Goal: Task Accomplishment & Management: Complete application form

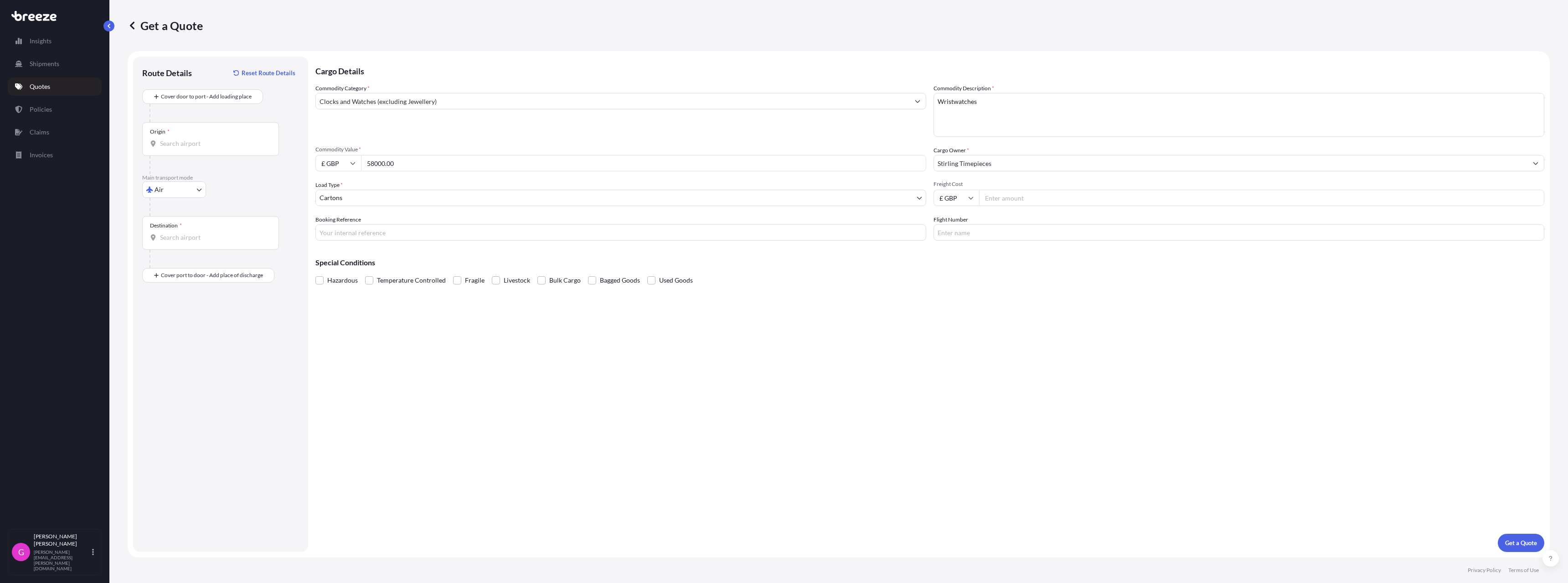
select select "Air"
select select "4"
click at [1026, 199] on input "Freight Cost" at bounding box center [1262, 197] width 565 height 17
type input "1262.60"
type input "s"
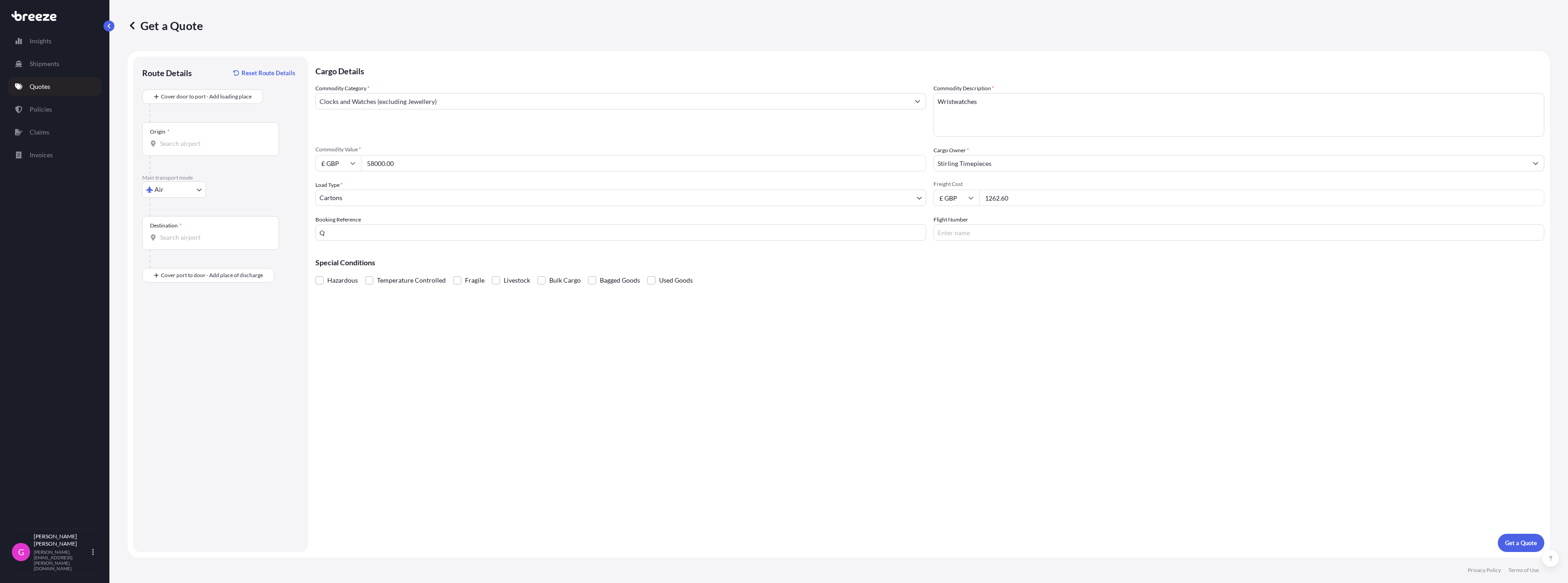
click at [409, 231] on input "Q" at bounding box center [620, 232] width 611 height 17
type input "Q16802"
click at [1529, 542] on p "Get a Quote" at bounding box center [1521, 542] width 32 height 9
click at [161, 133] on div "Origin *" at bounding box center [159, 132] width 19 height 7
click at [161, 139] on input "Origin * Please select an origin" at bounding box center [214, 143] width 108 height 9
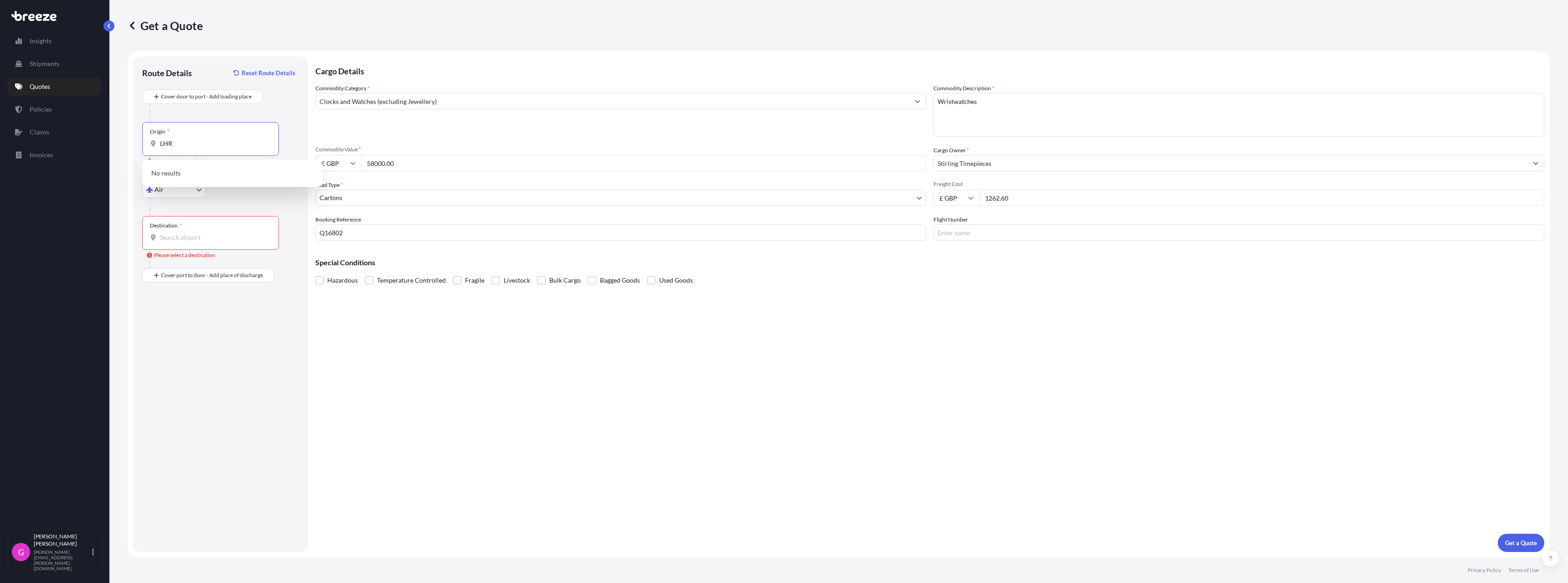
type input "LHR"
click at [202, 237] on input "Destination * Please select a destination" at bounding box center [214, 237] width 108 height 9
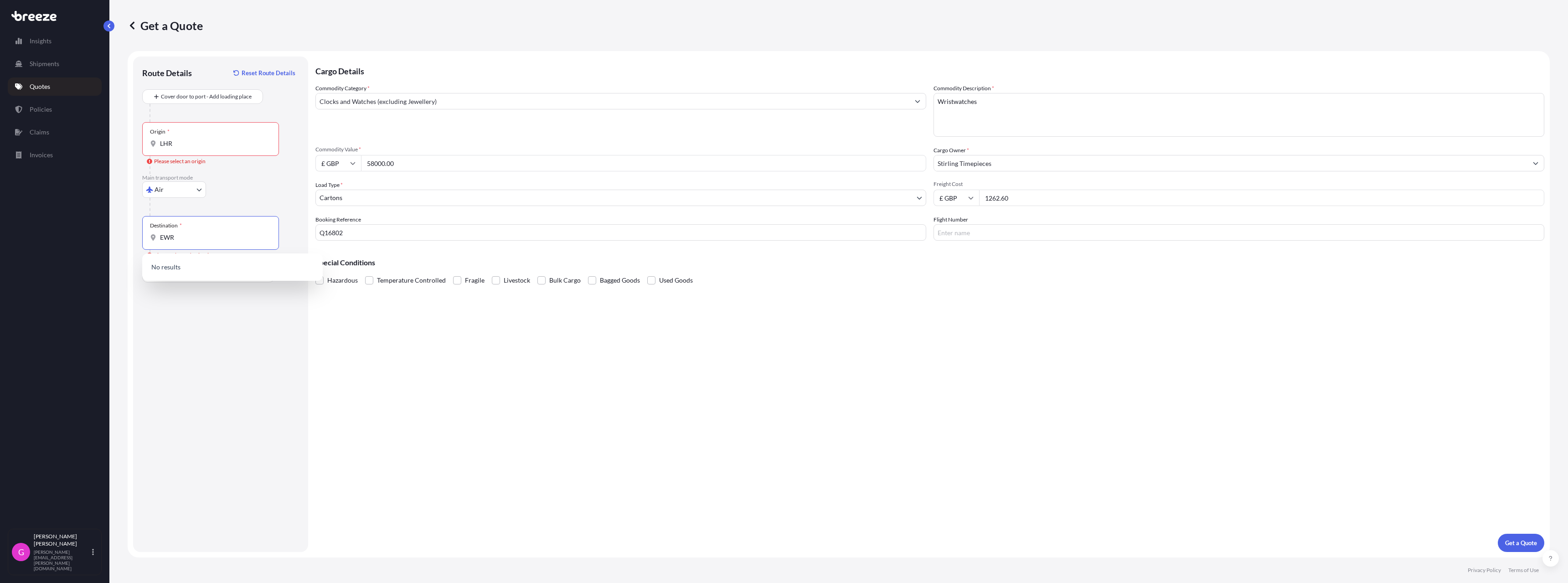
type input "EWR"
click at [175, 321] on input "Place of Discharge" at bounding box center [214, 324] width 108 height 9
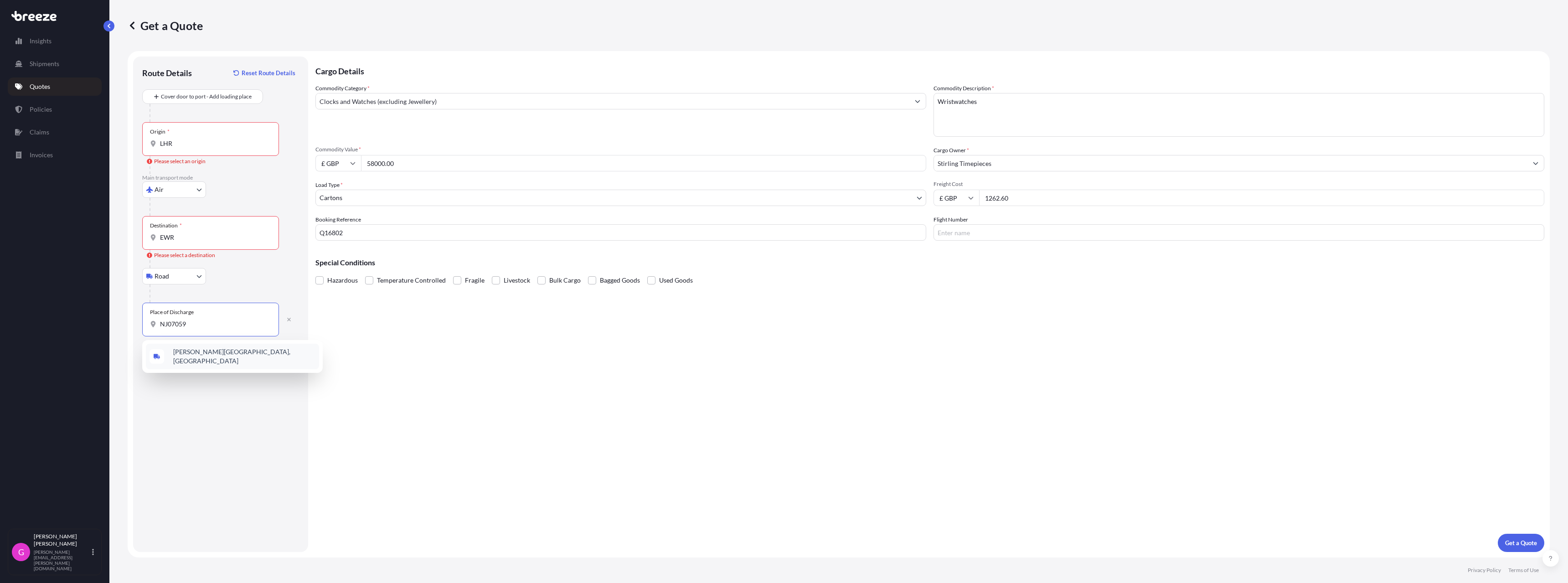
click at [204, 357] on span "[PERSON_NAME][GEOGRAPHIC_DATA], [GEOGRAPHIC_DATA]" at bounding box center [244, 357] width 142 height 19
type input "[PERSON_NAME][GEOGRAPHIC_DATA], [GEOGRAPHIC_DATA]"
click at [1526, 541] on p "Get a Quote" at bounding box center [1521, 542] width 32 height 9
click at [1027, 236] on input "Flight Number" at bounding box center [1239, 232] width 611 height 17
type input "BA"
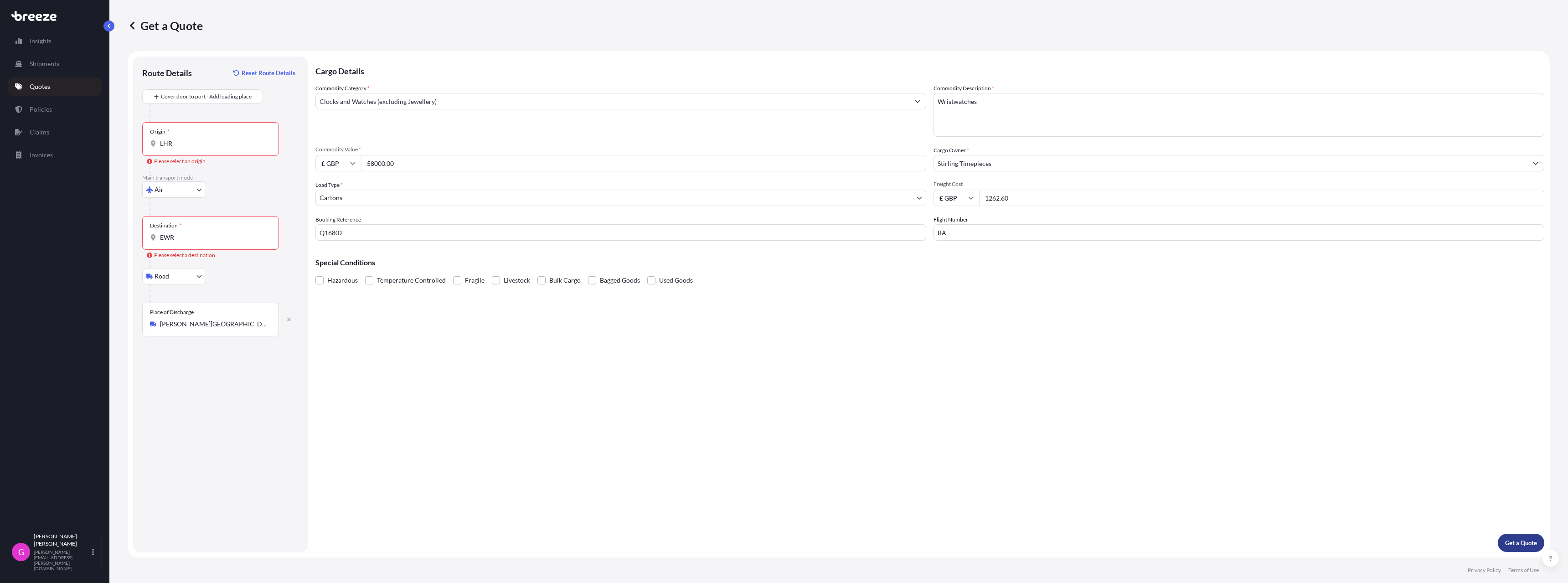
click at [1520, 539] on p "Get a Quote" at bounding box center [1521, 542] width 32 height 9
select select "Sea"
select select
click at [175, 139] on input "Origin *" at bounding box center [214, 140] width 108 height 9
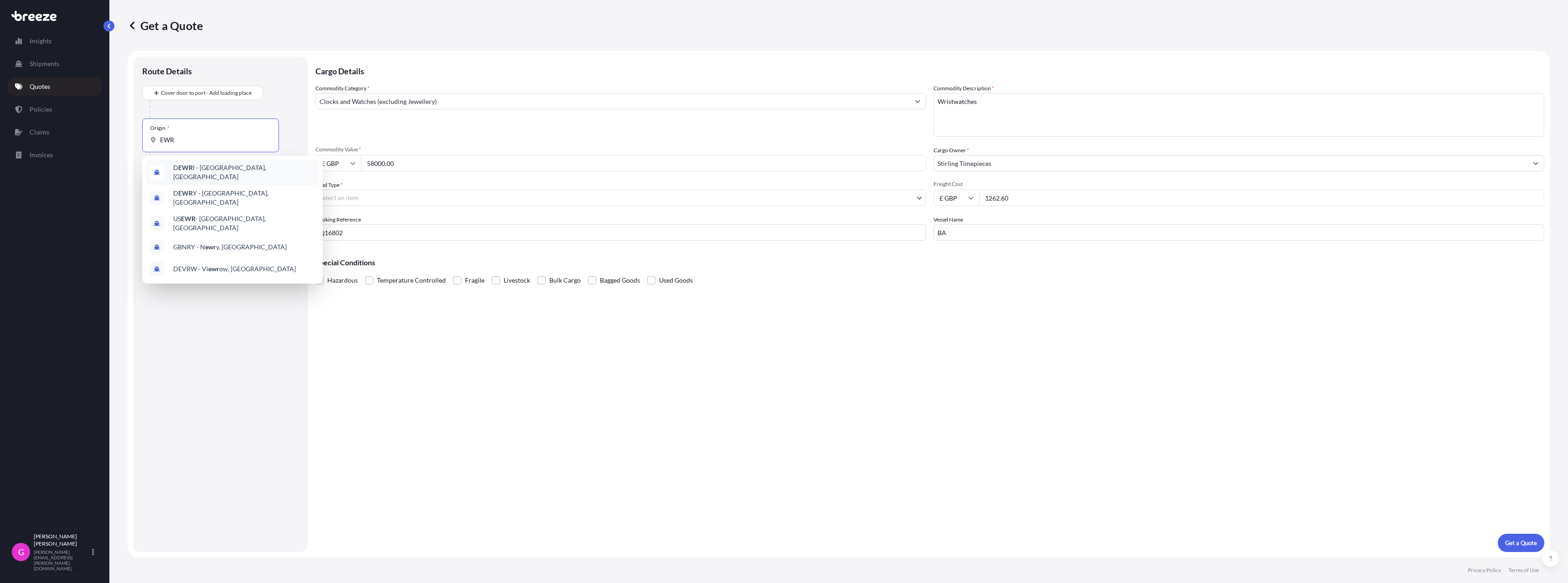
drag, startPoint x: 187, startPoint y: 143, endPoint x: 138, endPoint y: 136, distance: 49.5
click at [138, 136] on div "Route Details Cover door to port - Add loading place Place of loading Road Road…" at bounding box center [220, 304] width 175 height 495
drag, startPoint x: 187, startPoint y: 142, endPoint x: 130, endPoint y: 134, distance: 57.6
click at [130, 134] on form "Route Details Cover door to port - Add loading place Place of loading Road Road…" at bounding box center [838, 304] width 1422 height 506
type input "P"
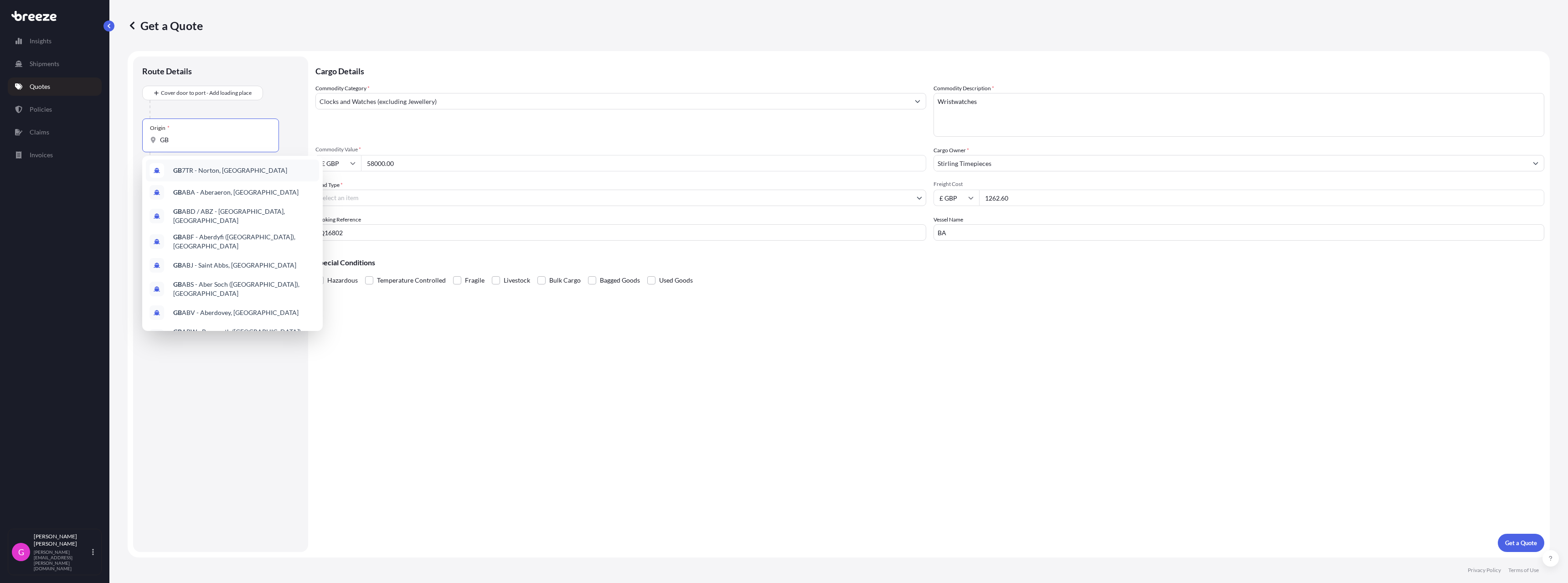
click at [172, 137] on input "GB" at bounding box center [214, 140] width 108 height 9
type input "G"
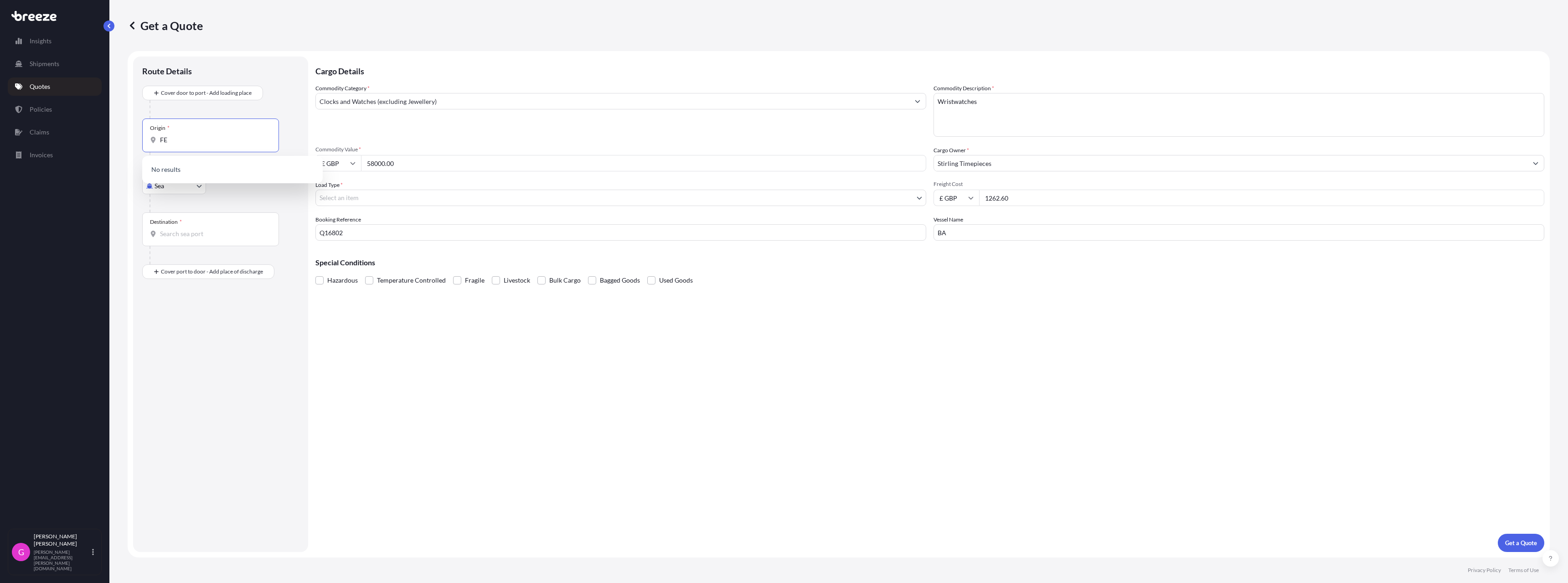
type input "F"
click at [187, 111] on input "Place of loading" at bounding box center [214, 107] width 108 height 9
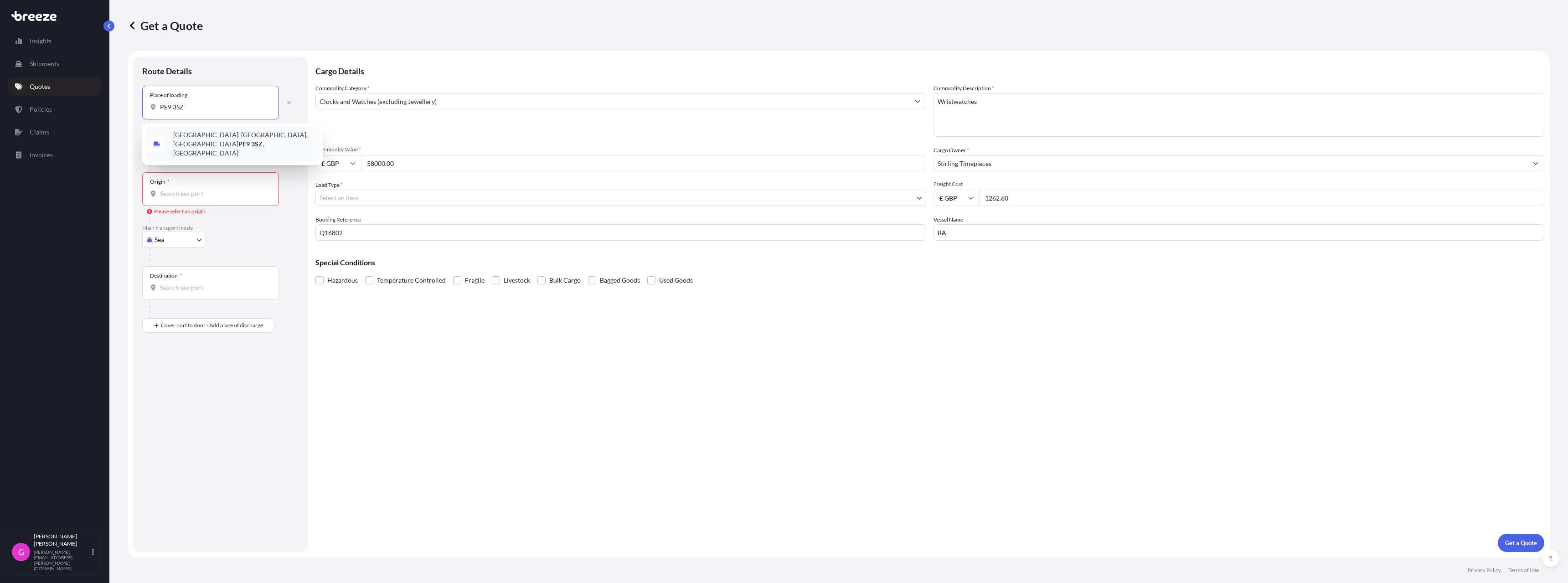
click at [197, 137] on span "[STREET_ADDRESS]" at bounding box center [244, 143] width 142 height 27
type input "[STREET_ADDRESS]"
click at [181, 195] on input "Origin * Please select an origin" at bounding box center [214, 197] width 108 height 9
click at [183, 248] on body "1 option available. 0 options available. 1 option available. 0 options availabl…" at bounding box center [784, 291] width 1568 height 583
click at [167, 281] on span "Air" at bounding box center [164, 283] width 9 height 9
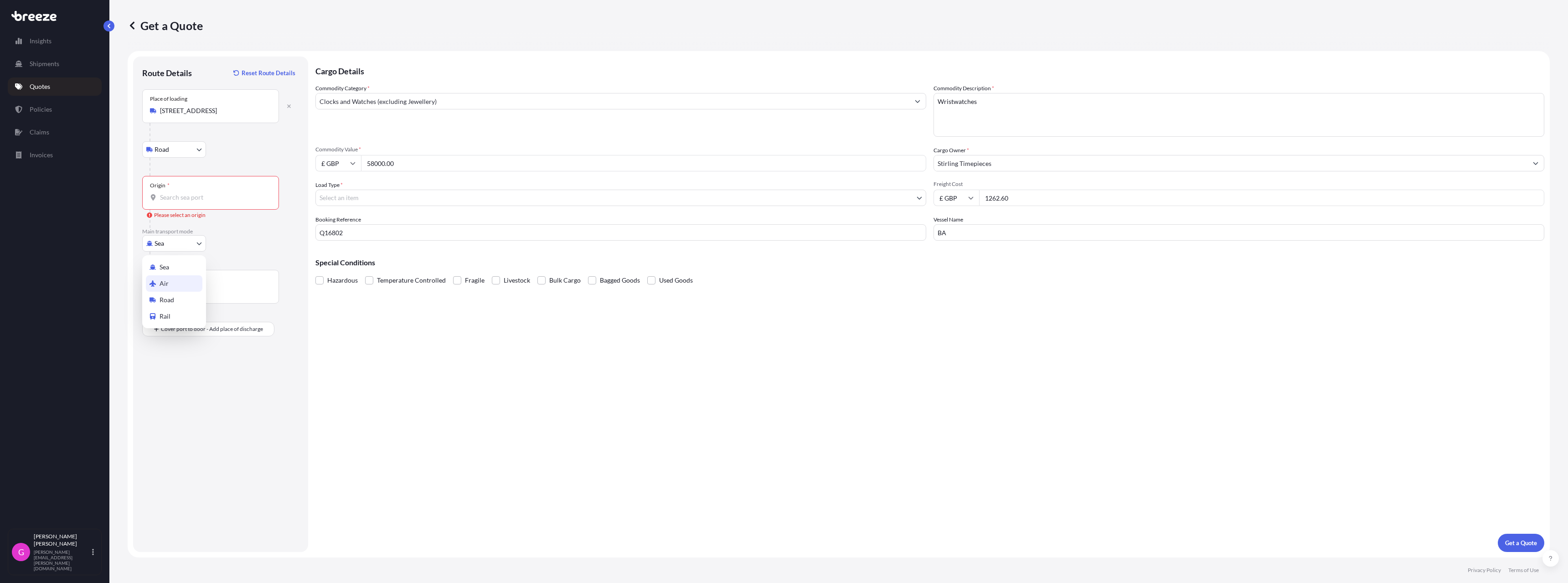
select select "Air"
select select "1"
click at [184, 204] on div "Origin *" at bounding box center [211, 193] width 137 height 34
click at [184, 202] on input "Origin *" at bounding box center [214, 197] width 108 height 9
click at [189, 199] on input "LHR" at bounding box center [214, 197] width 108 height 9
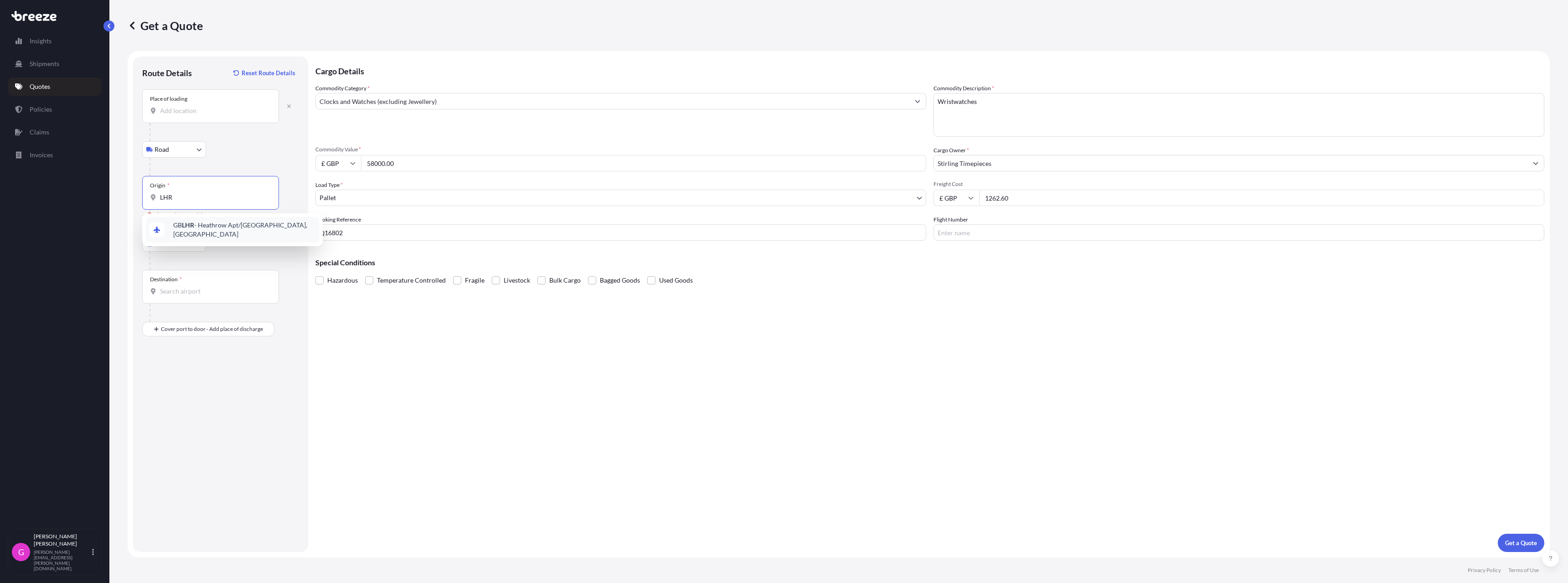
type input "GBLHR - Heathrow Apt/[GEOGRAPHIC_DATA], [GEOGRAPHIC_DATA]"
click at [173, 291] on input "Destination *" at bounding box center [214, 291] width 108 height 9
click at [198, 341] on span "US EWR - [GEOGRAPHIC_DATA], [GEOGRAPHIC_DATA]" at bounding box center [244, 349] width 142 height 19
type input "USEWR - [GEOGRAPHIC_DATA], [GEOGRAPHIC_DATA]"
click at [177, 382] on input "Place of Discharge" at bounding box center [214, 378] width 108 height 9
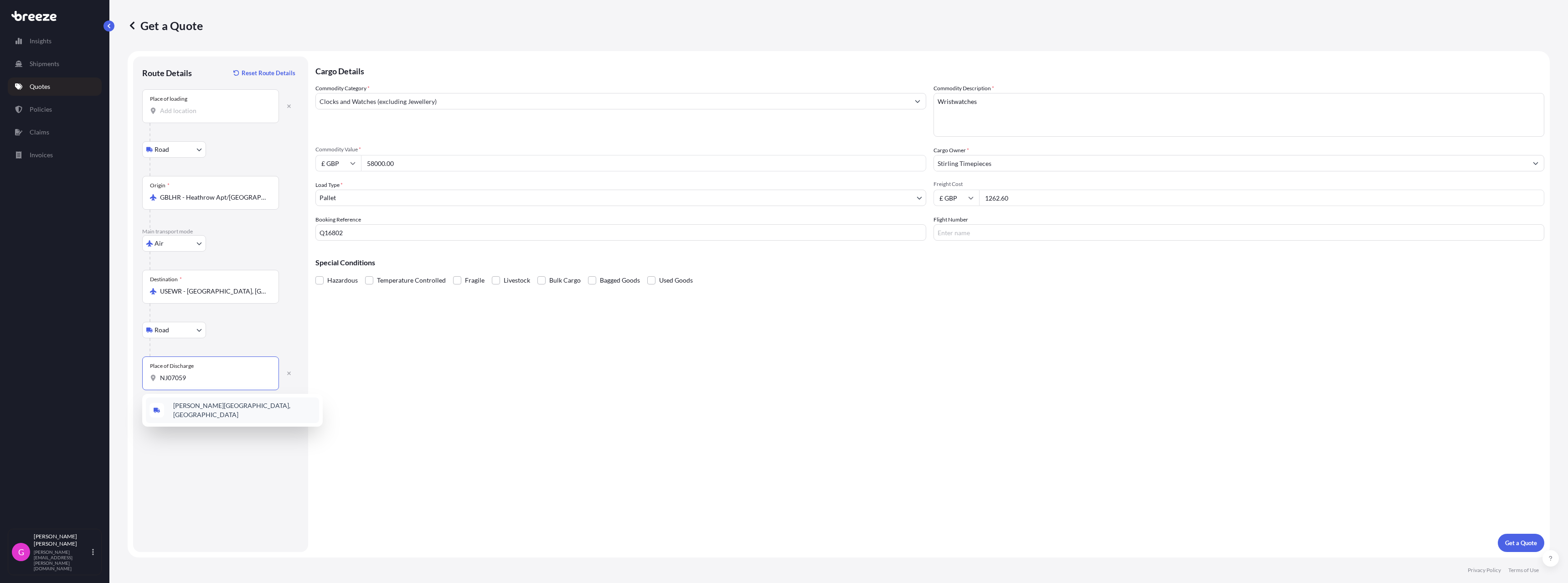
click at [193, 409] on span "[PERSON_NAME][GEOGRAPHIC_DATA], [GEOGRAPHIC_DATA]" at bounding box center [244, 410] width 142 height 19
type input "[PERSON_NAME][GEOGRAPHIC_DATA], [GEOGRAPHIC_DATA]"
click at [1511, 541] on p "Get a Quote" at bounding box center [1521, 542] width 32 height 9
click at [188, 107] on input "Place of loading Please select a place of loading" at bounding box center [214, 111] width 108 height 9
click at [191, 434] on div "Route Details Reset Route Details Place of loading Please select a place of loa…" at bounding box center [220, 303] width 157 height 477
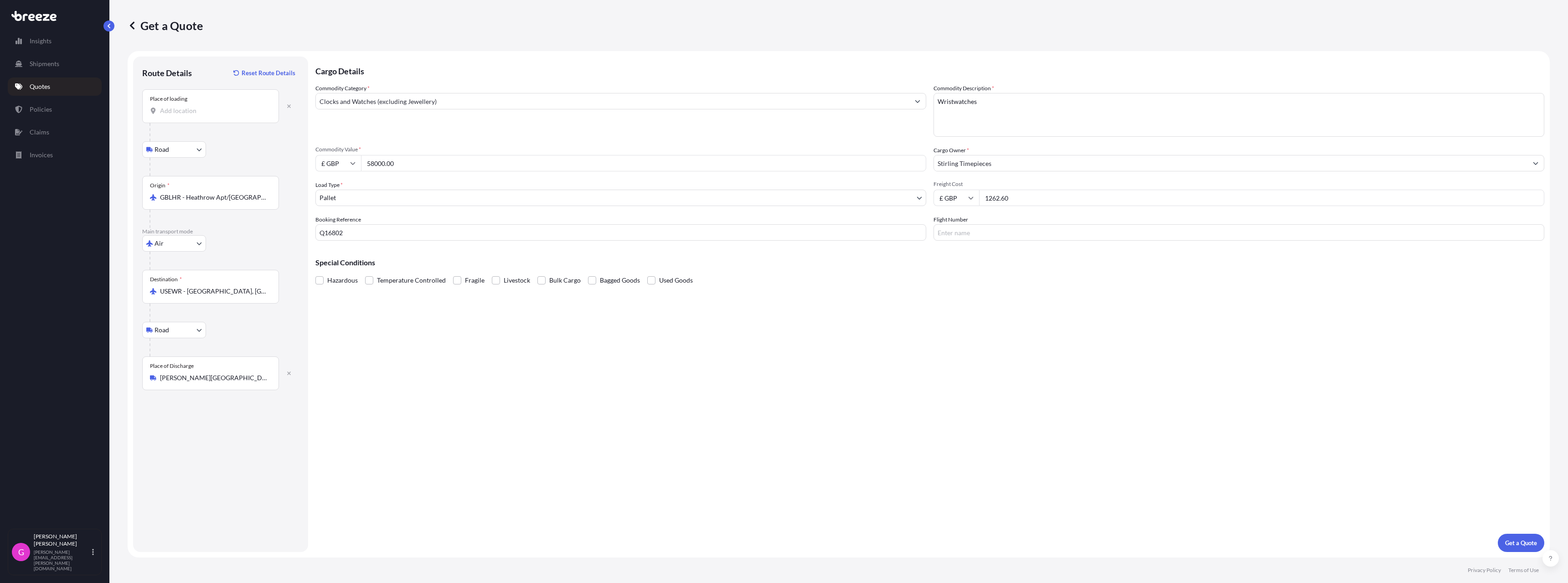
click at [182, 111] on input "Place of loading" at bounding box center [214, 111] width 108 height 9
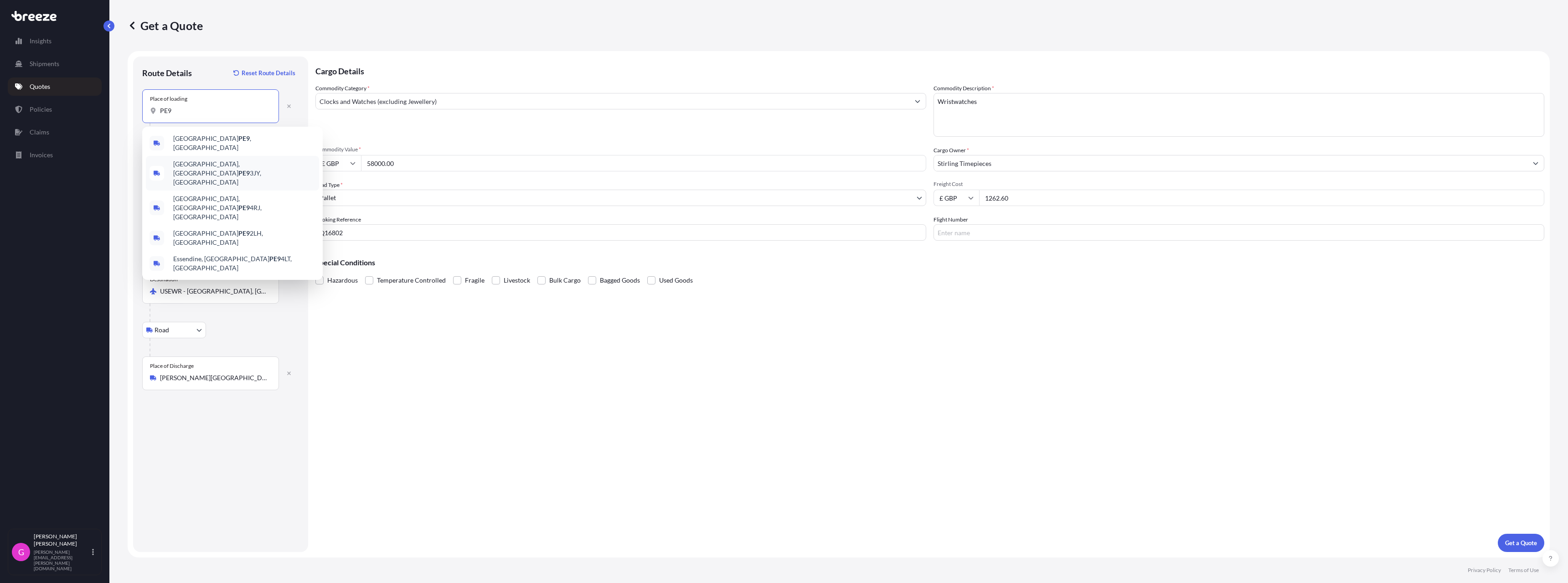
click at [197, 162] on span "[STREET_ADDRESS]" at bounding box center [244, 173] width 142 height 27
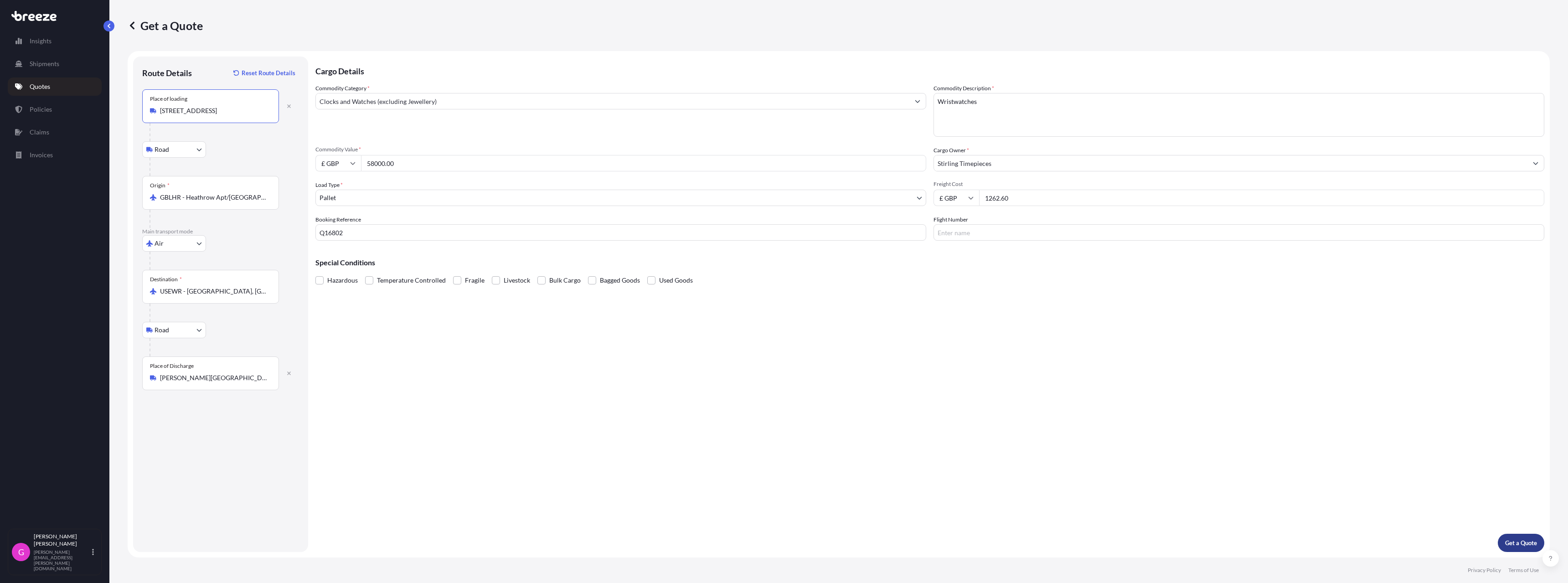
type input "[STREET_ADDRESS]"
click at [1516, 547] on p "Get a Quote" at bounding box center [1521, 542] width 32 height 9
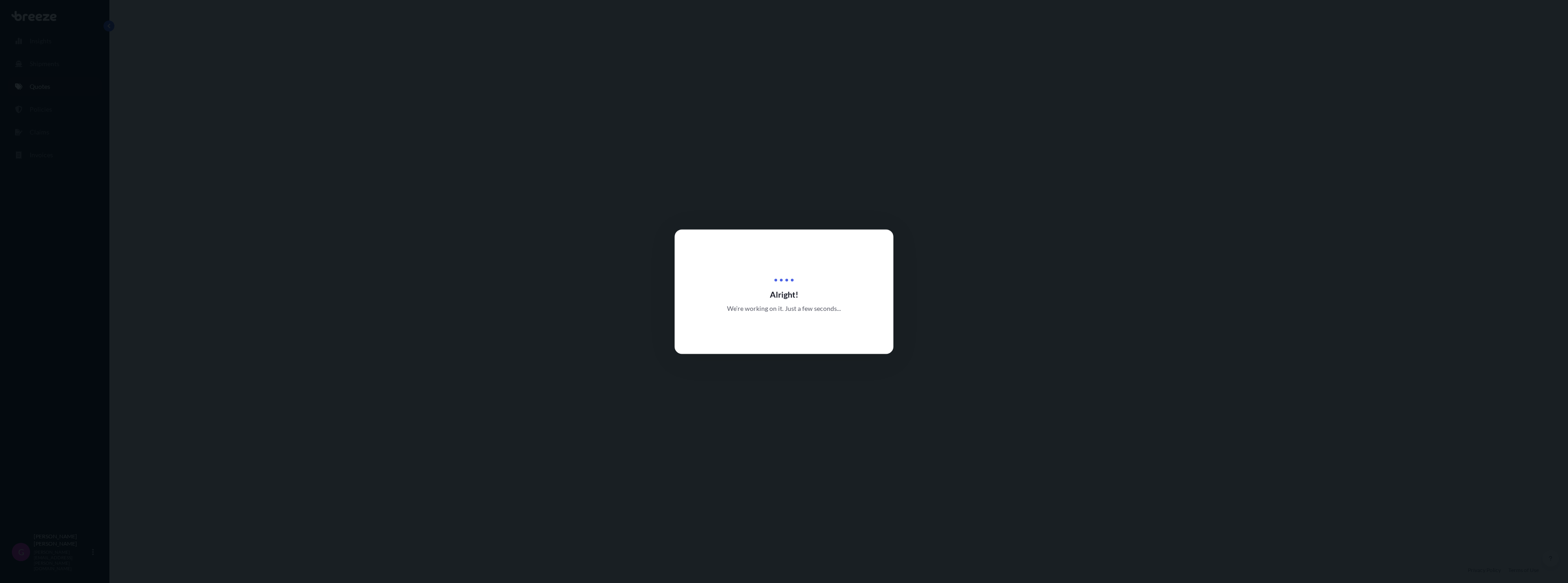
select select "Road"
select select "Air"
select select "Road"
select select "1"
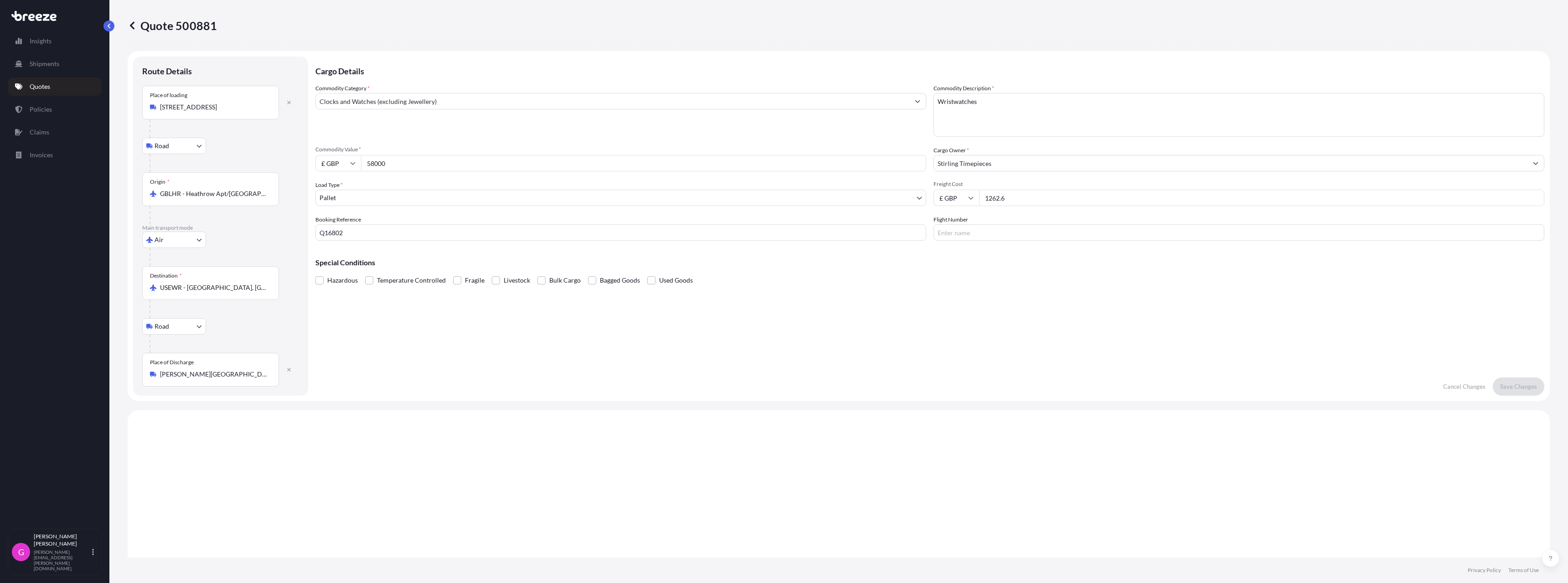
scroll to position [364, 0]
